Goal: Information Seeking & Learning: Learn about a topic

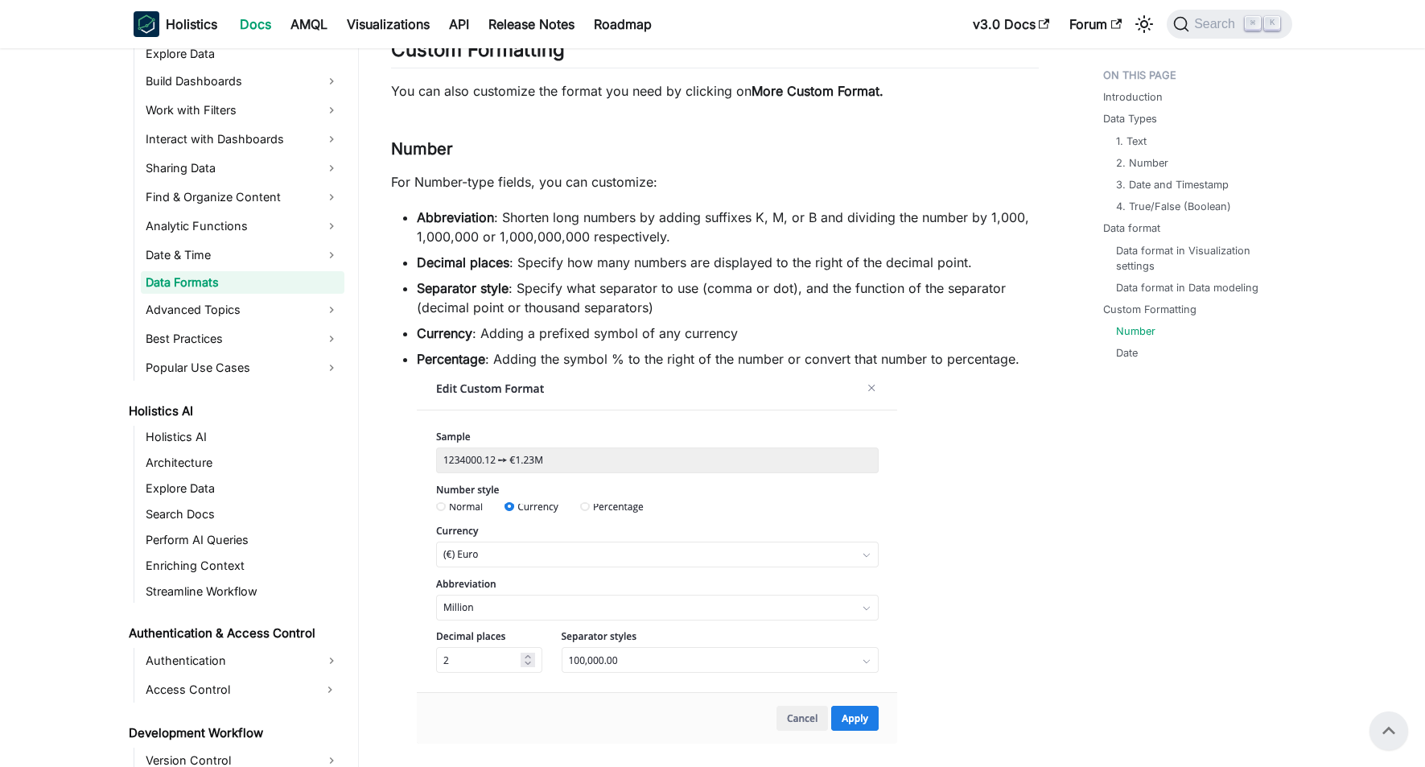
scroll to position [196, 0]
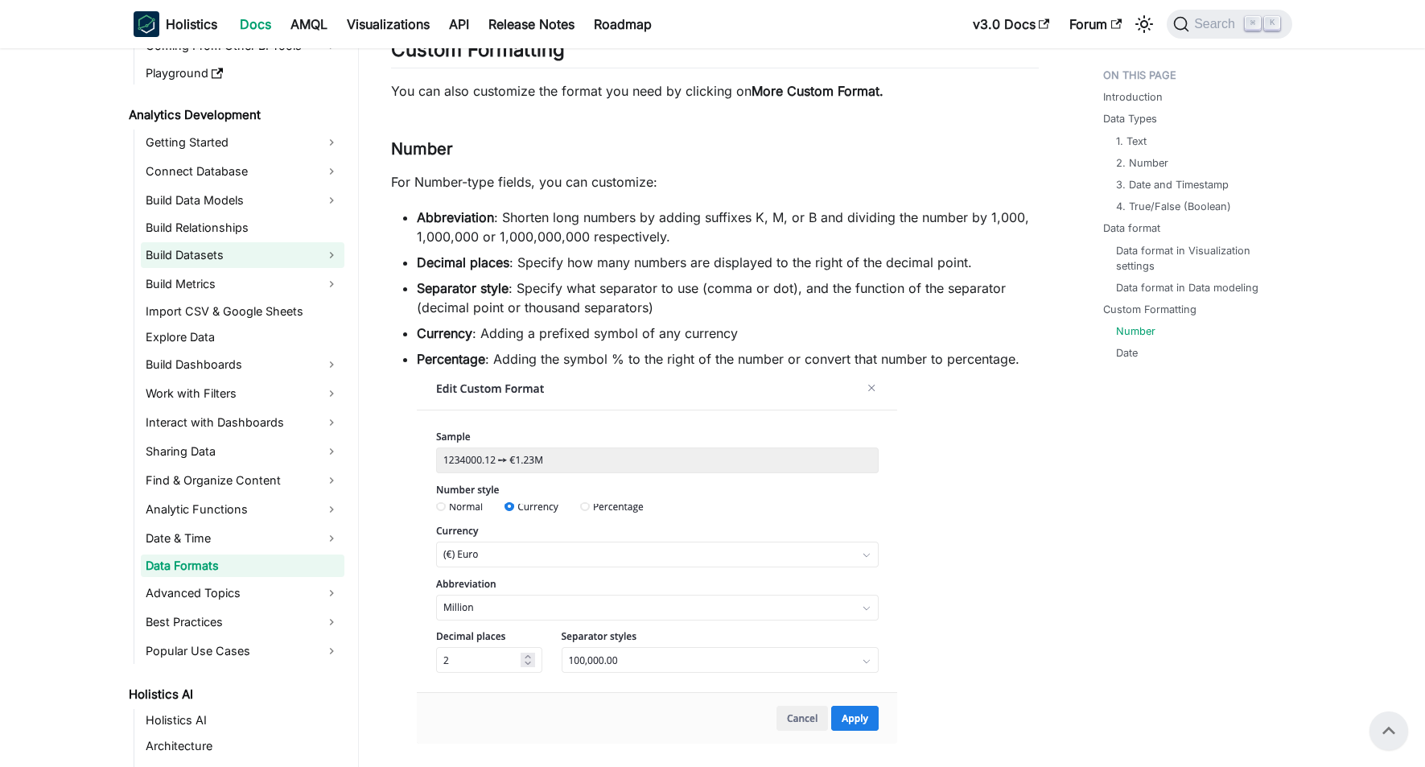
click at [257, 258] on link "Build Datasets" at bounding box center [243, 255] width 204 height 26
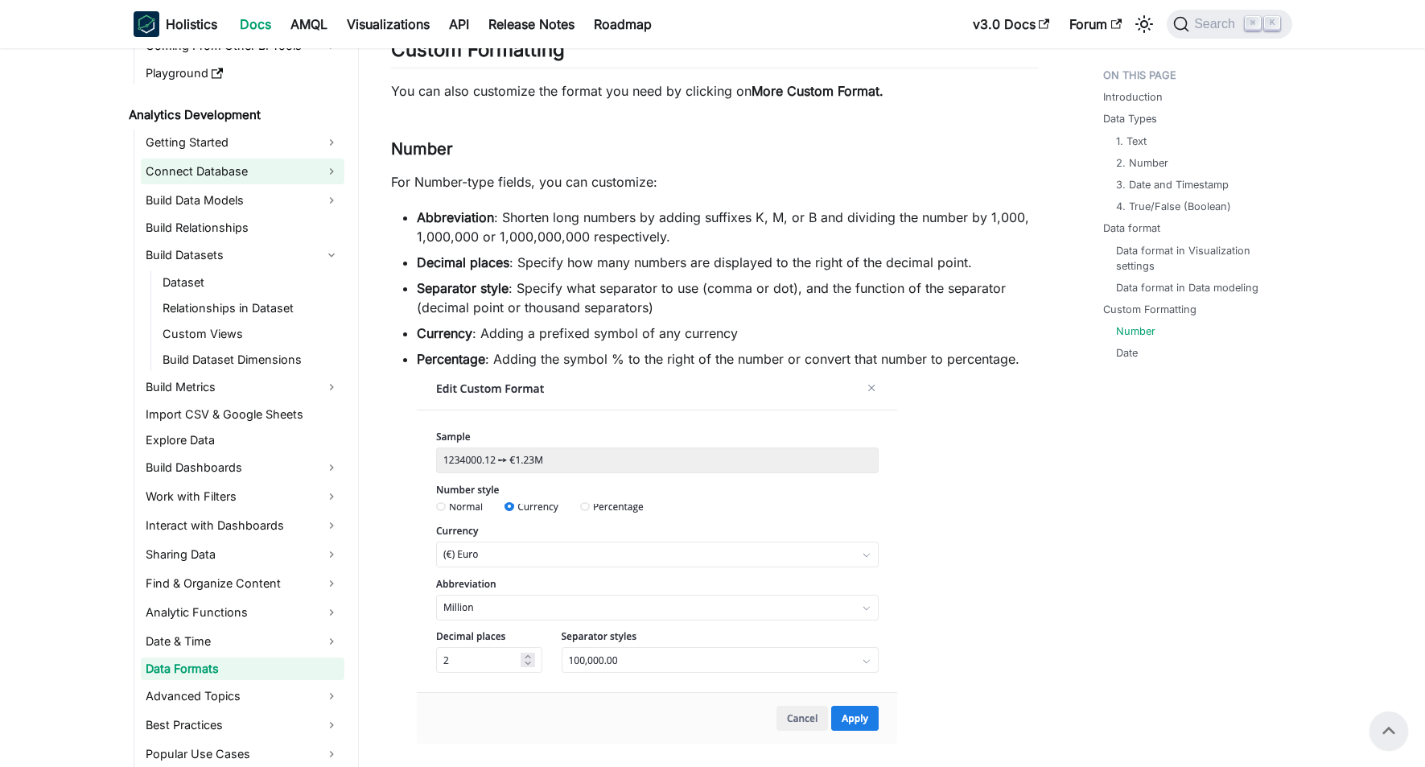
click at [248, 173] on link "Connect Database" at bounding box center [243, 172] width 204 height 26
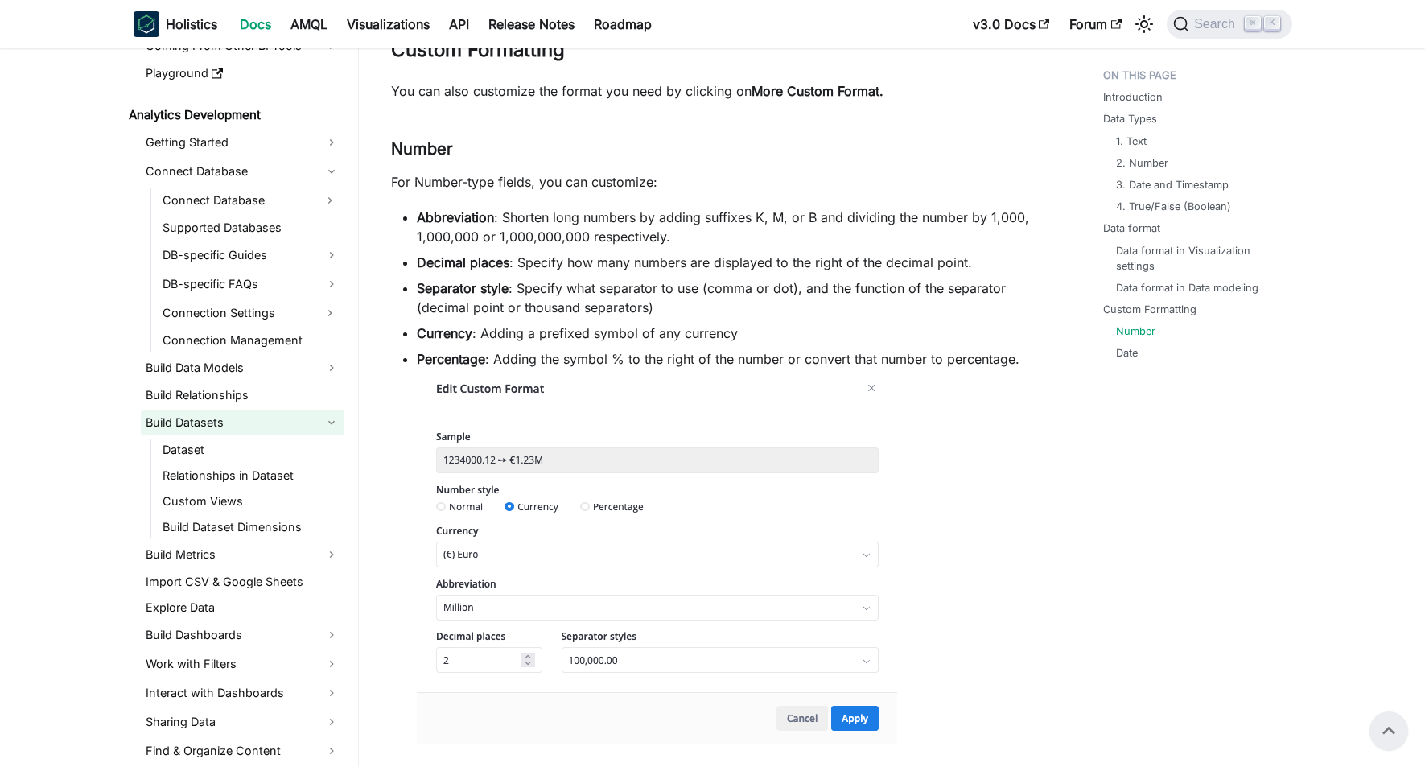
click at [233, 420] on link "Build Datasets" at bounding box center [243, 423] width 204 height 26
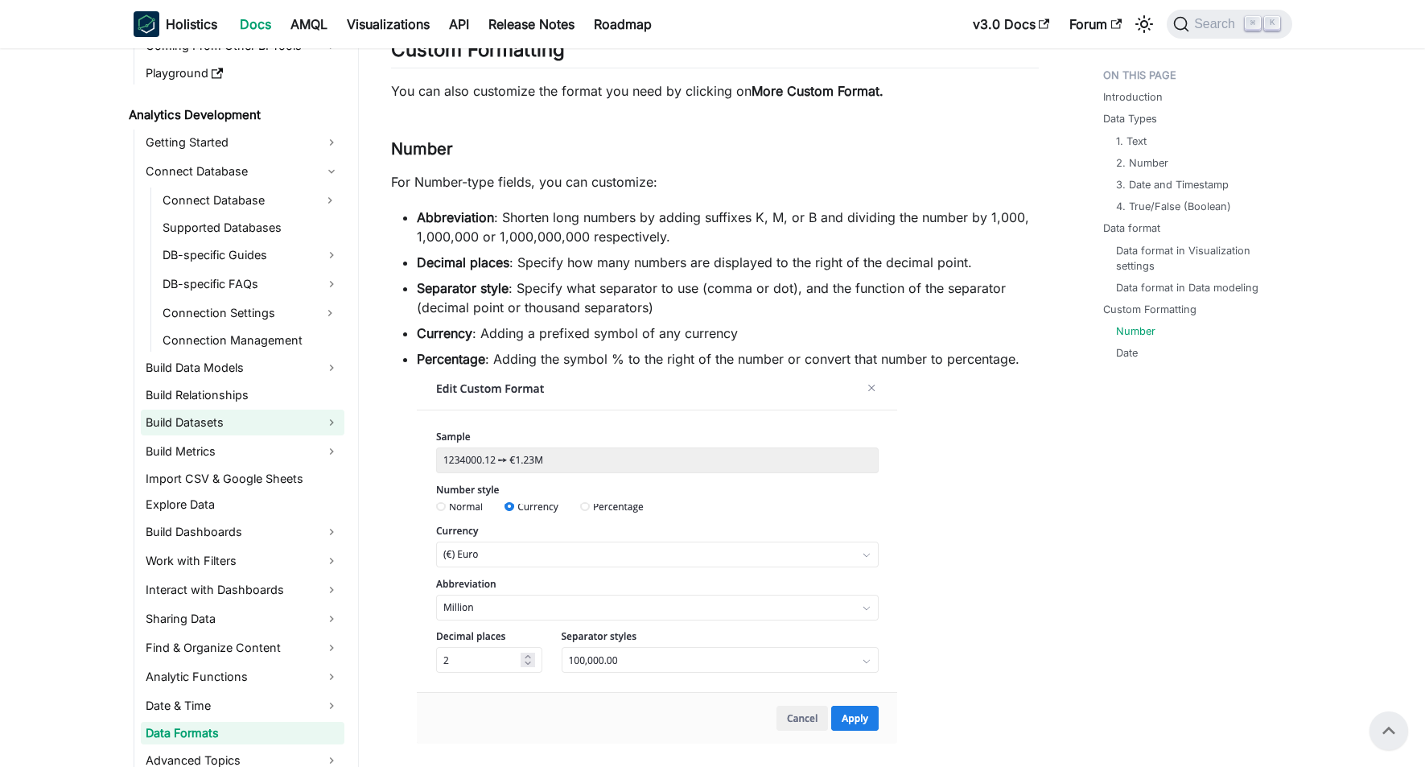
click at [230, 421] on link "Build Datasets" at bounding box center [243, 423] width 204 height 26
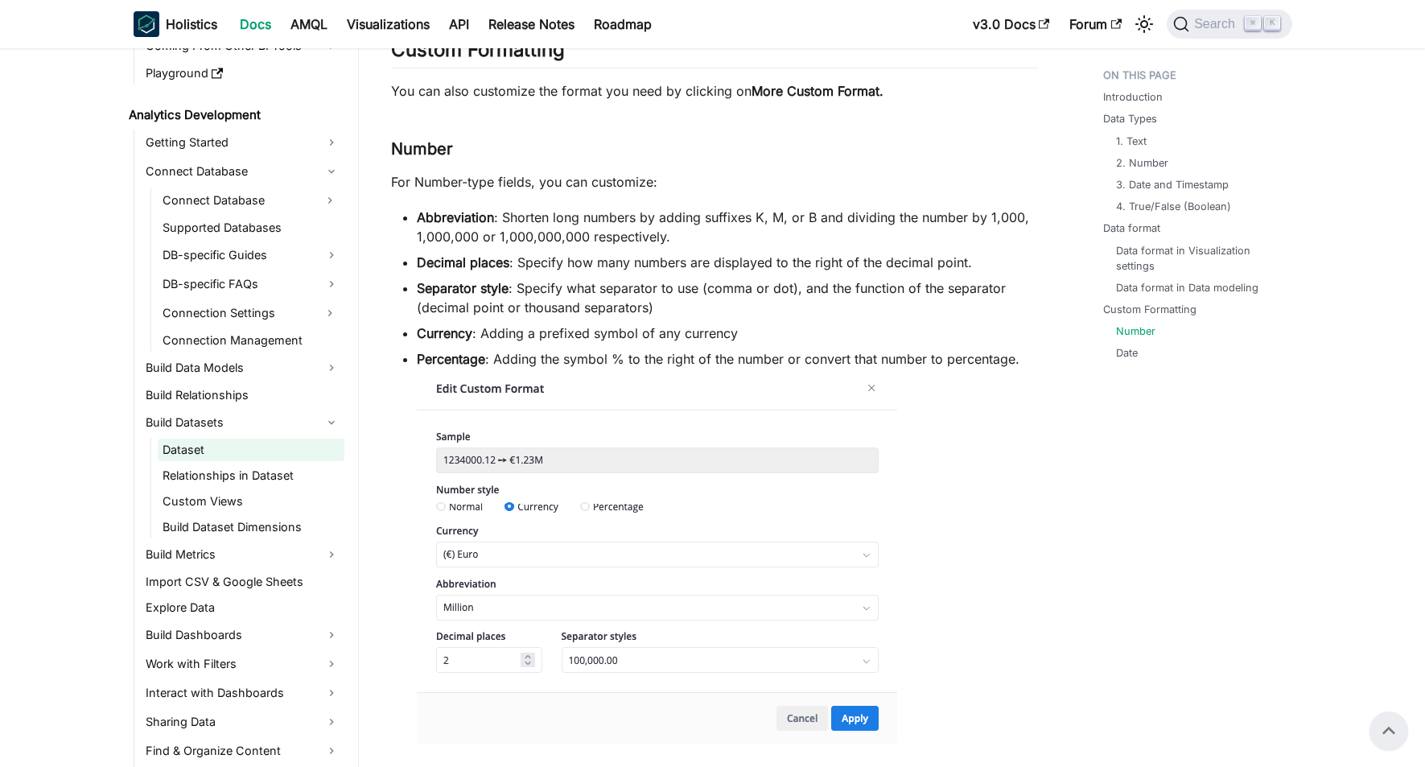
click at [233, 451] on link "Dataset" at bounding box center [251, 450] width 187 height 23
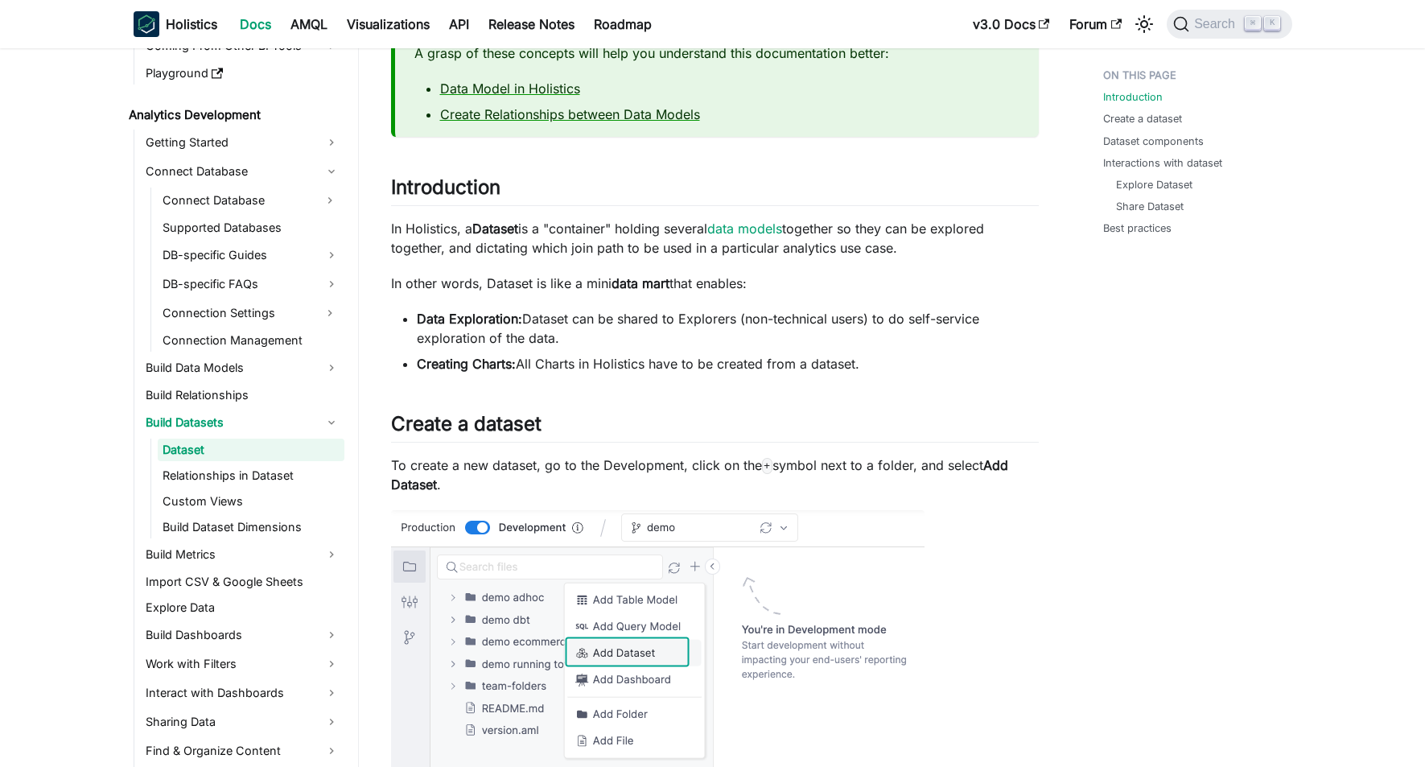
scroll to position [146, 0]
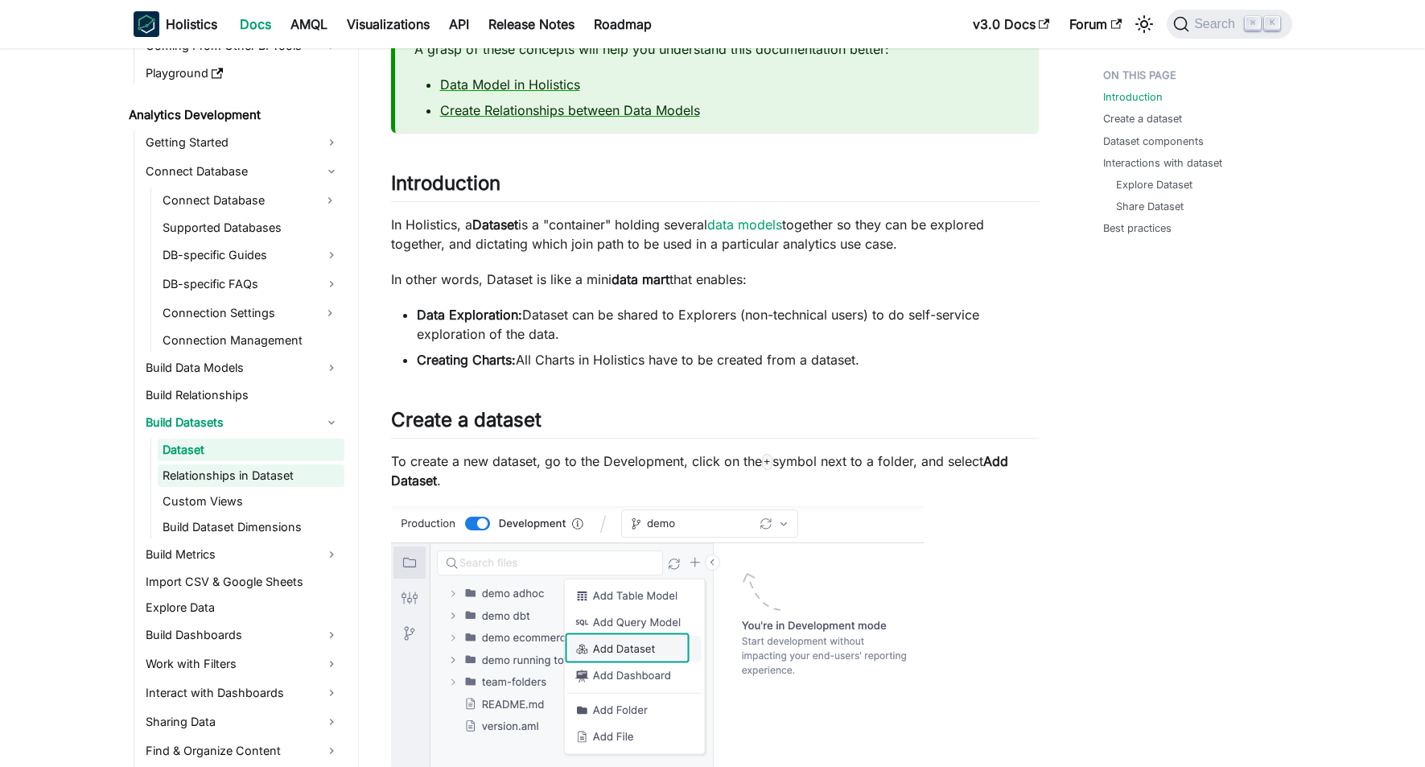
click at [274, 472] on link "Relationships in Dataset" at bounding box center [251, 475] width 187 height 23
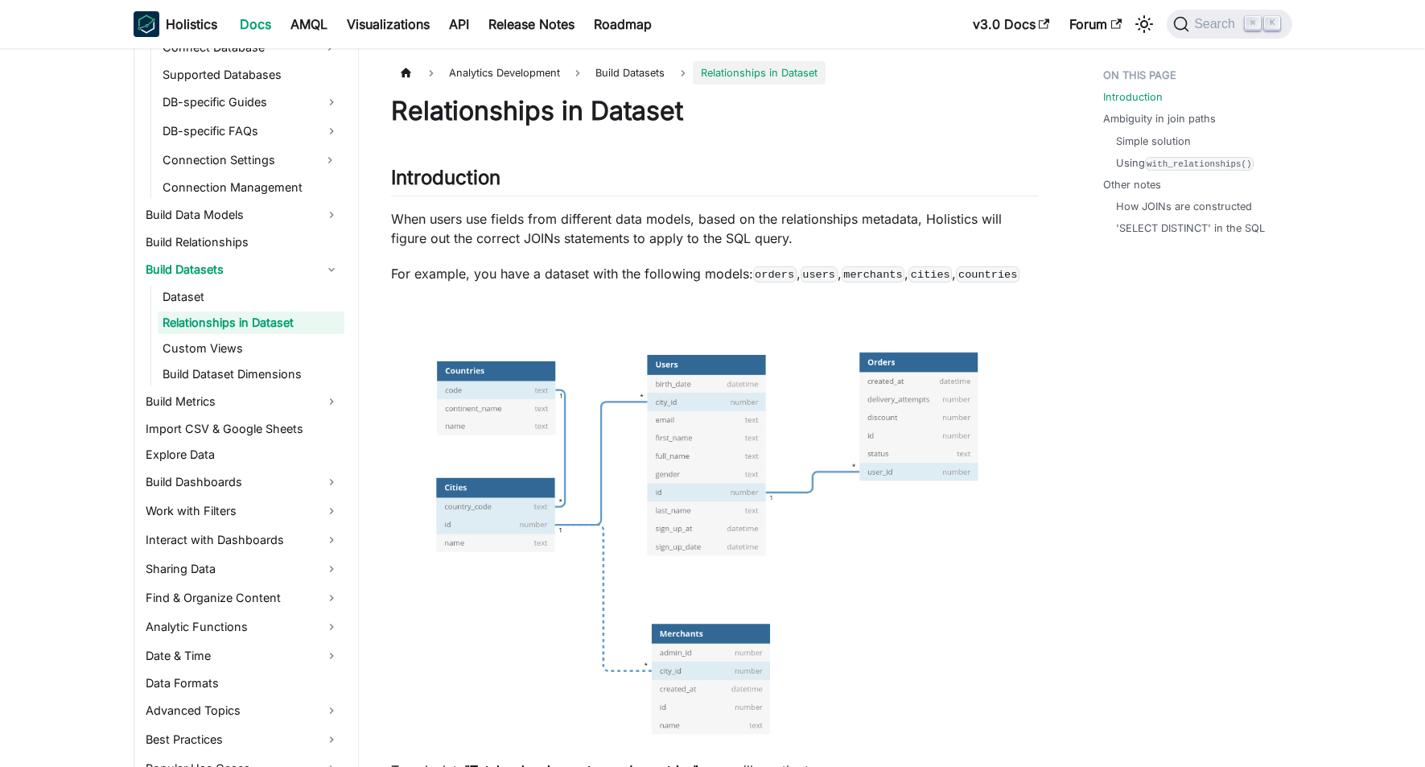
scroll to position [348, 0]
